Goal: Transaction & Acquisition: Purchase product/service

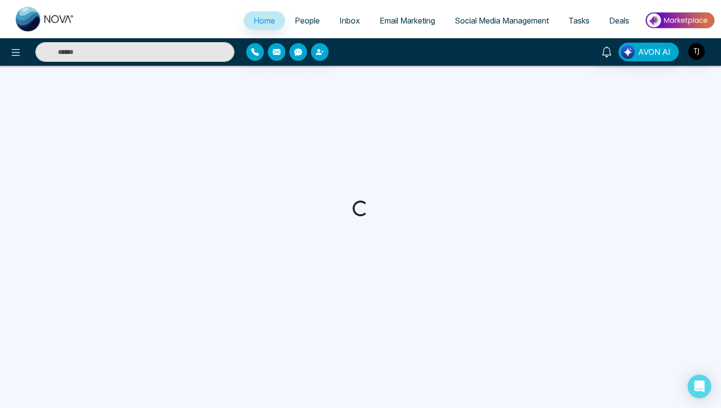
select select "*"
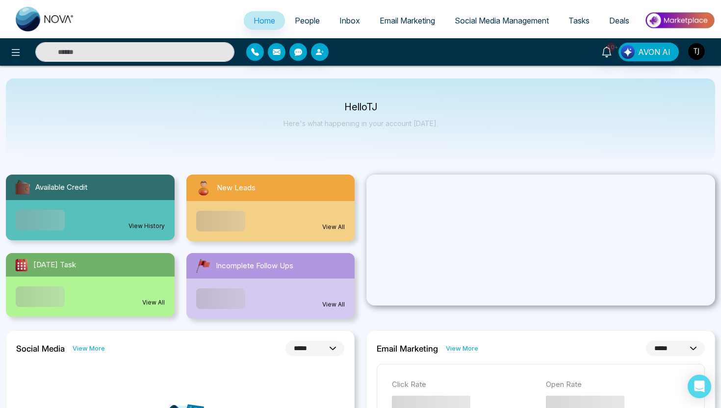
click at [684, 19] on img at bounding box center [679, 20] width 71 height 22
